Goal: Find specific page/section: Find specific page/section

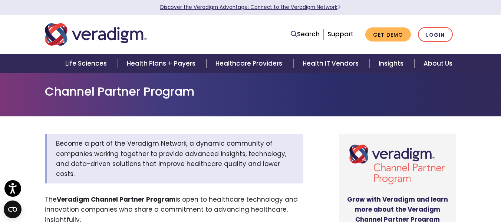
click at [262, 8] on link "Discover the Veradigm Advantage: Connect to the Veradigm Network" at bounding box center [250, 7] width 181 height 7
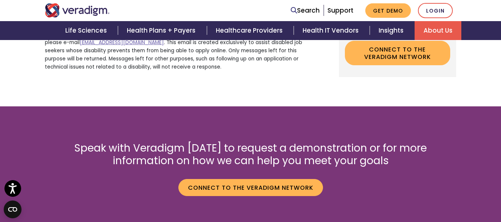
scroll to position [1224, 0]
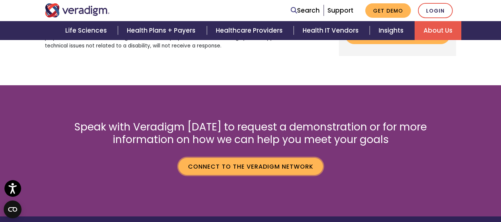
click at [266, 171] on link "Connect to the Veradigm Network" at bounding box center [250, 166] width 145 height 17
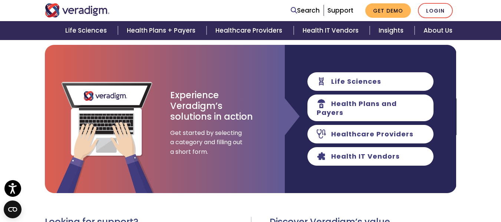
scroll to position [88, 0]
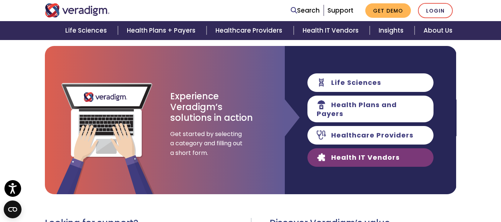
click at [336, 152] on link "Health IT Vendors" at bounding box center [370, 157] width 126 height 19
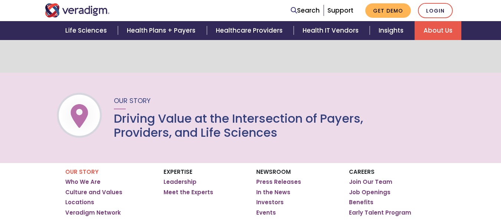
scroll to position [1203, 0]
